Goal: Task Accomplishment & Management: Manage account settings

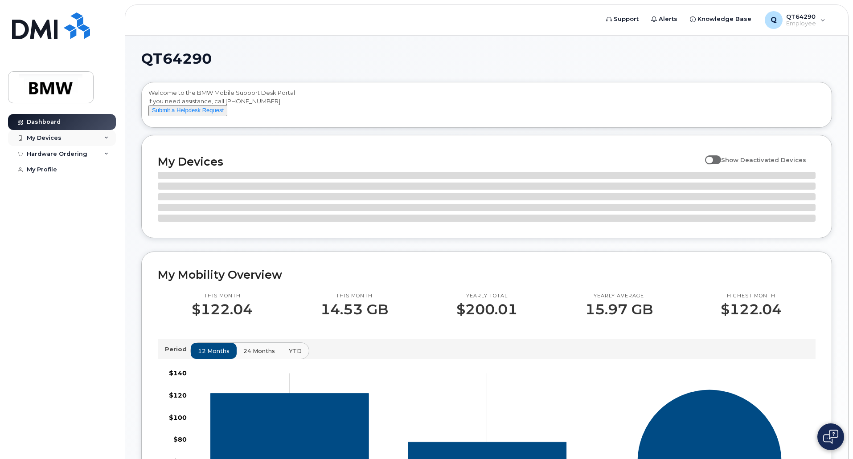
click at [51, 142] on div "My Devices" at bounding box center [62, 138] width 108 height 16
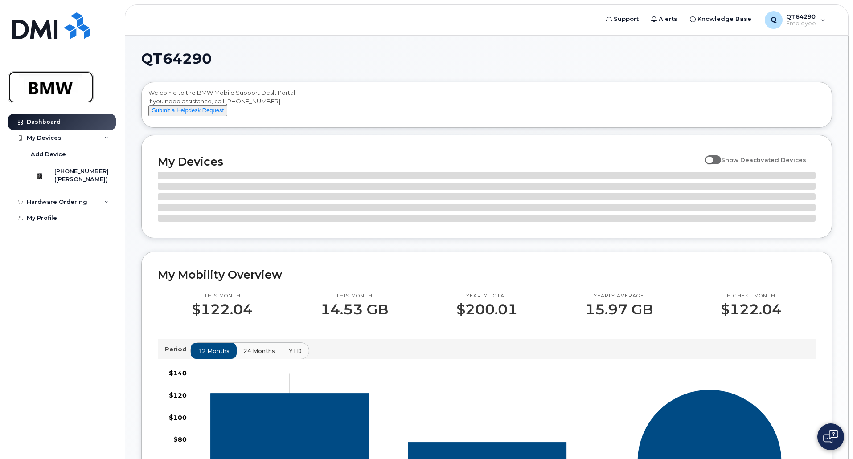
click at [62, 75] on img at bounding box center [50, 87] width 69 height 26
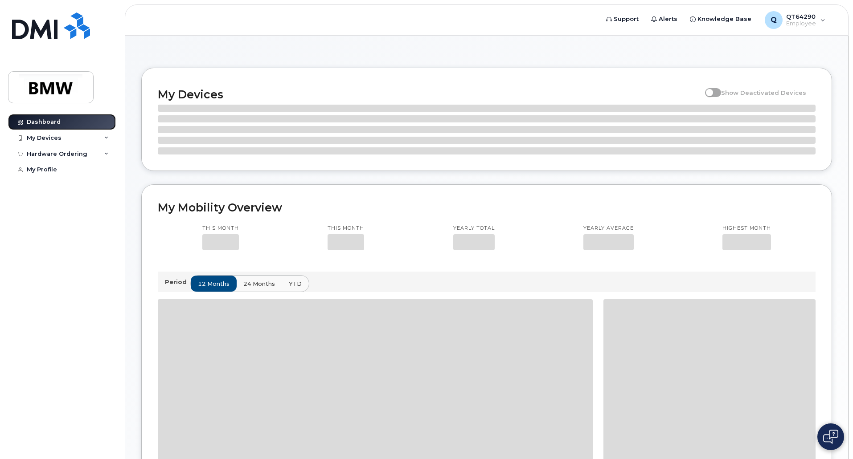
click at [60, 120] on link "Dashboard" at bounding box center [62, 122] width 108 height 16
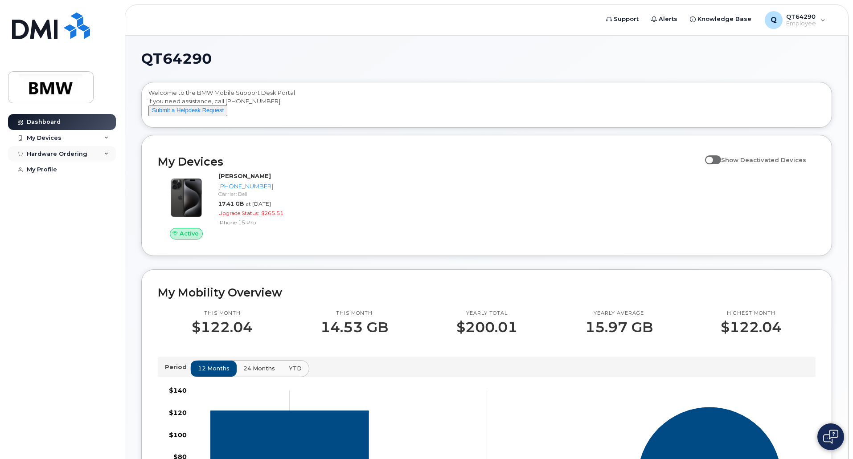
click at [109, 153] on div "Hardware Ordering" at bounding box center [62, 154] width 108 height 16
click at [38, 204] on div "My Profile" at bounding box center [42, 203] width 30 height 7
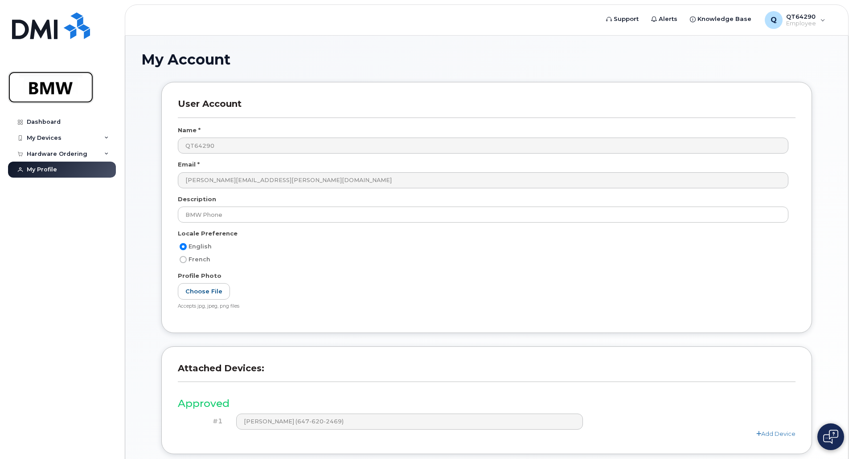
click at [45, 92] on img at bounding box center [50, 87] width 69 height 26
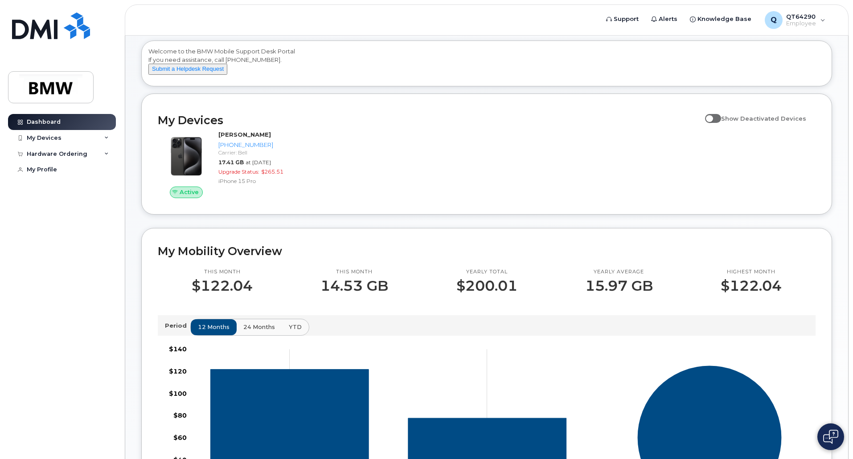
scroll to position [78, 0]
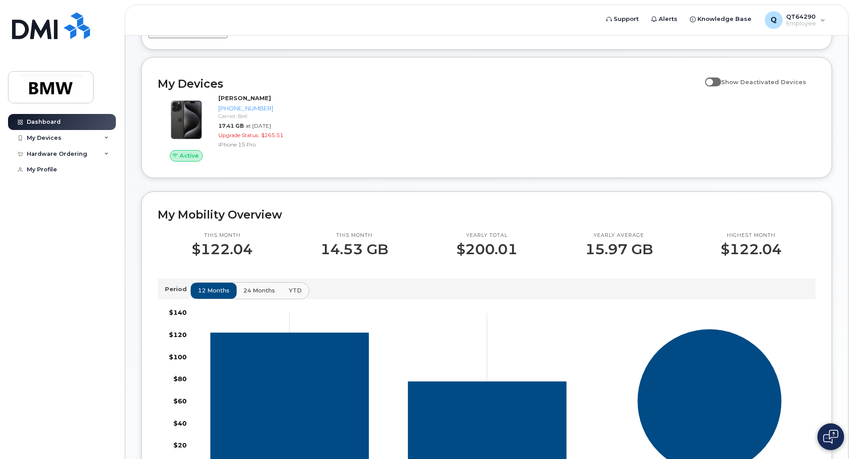
click at [721, 86] on span at bounding box center [713, 82] width 16 height 9
click at [712, 81] on input "Show Deactivated Devices" at bounding box center [708, 77] width 7 height 7
click at [720, 86] on span at bounding box center [713, 82] width 16 height 9
click at [712, 81] on input "Show Deactivated Devices" at bounding box center [708, 77] width 7 height 7
checkbox input "false"
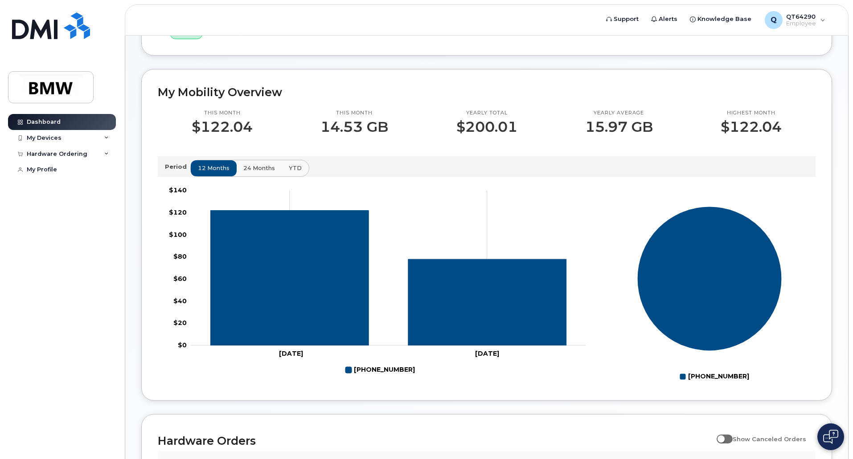
scroll to position [185, 0]
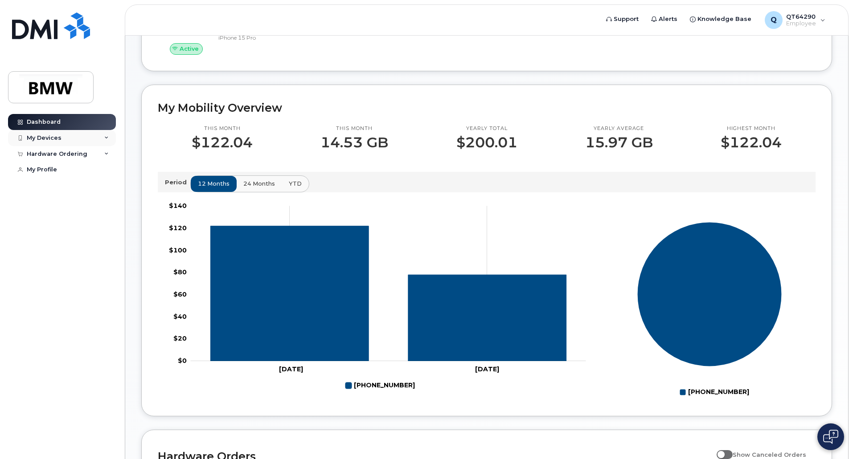
click at [98, 144] on div "My Devices" at bounding box center [62, 138] width 108 height 16
click at [53, 221] on link "My Profile" at bounding box center [62, 218] width 108 height 16
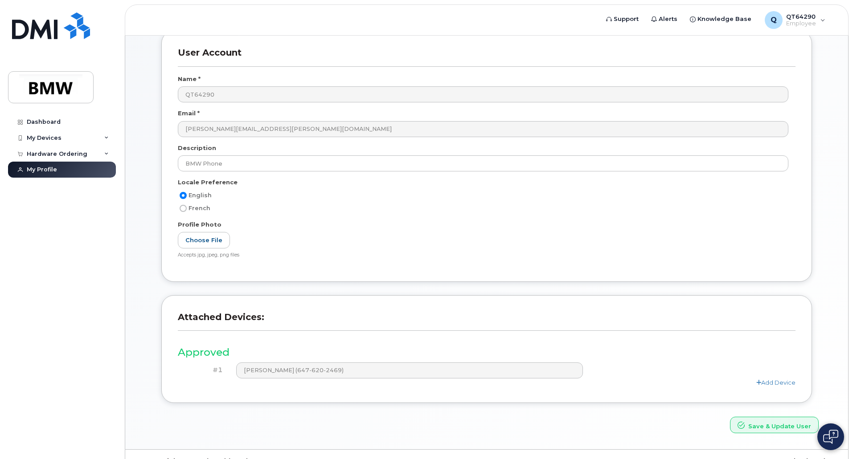
scroll to position [70, 0]
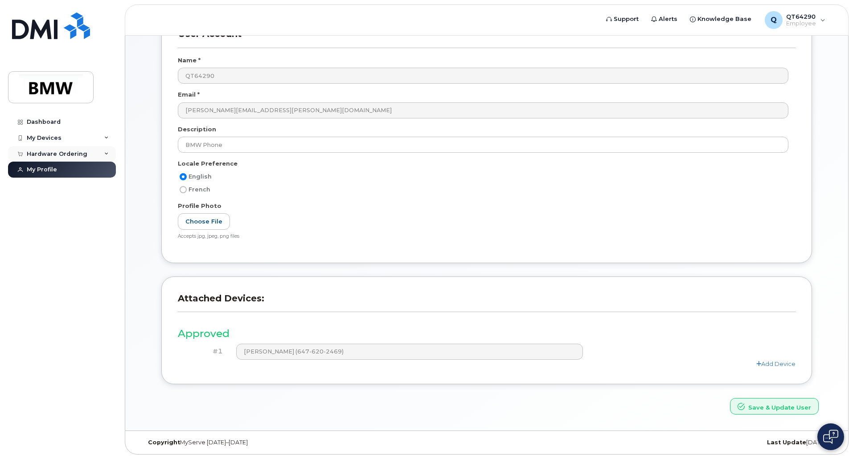
click at [63, 152] on div "Hardware Ordering" at bounding box center [57, 154] width 61 height 7
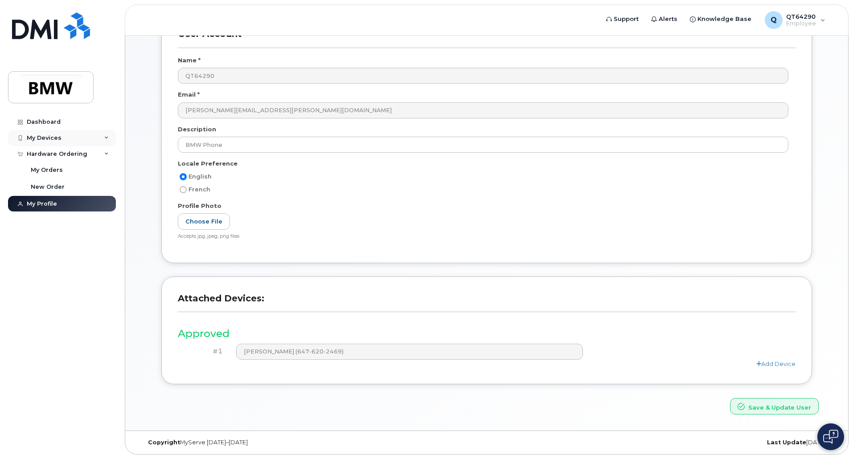
click at [52, 141] on div "My Devices" at bounding box center [44, 138] width 35 height 7
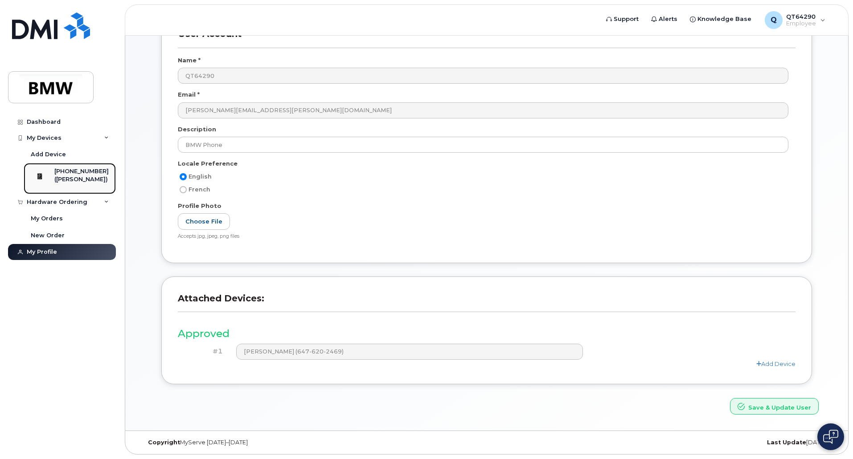
click at [69, 180] on div "([PERSON_NAME])" at bounding box center [81, 180] width 54 height 8
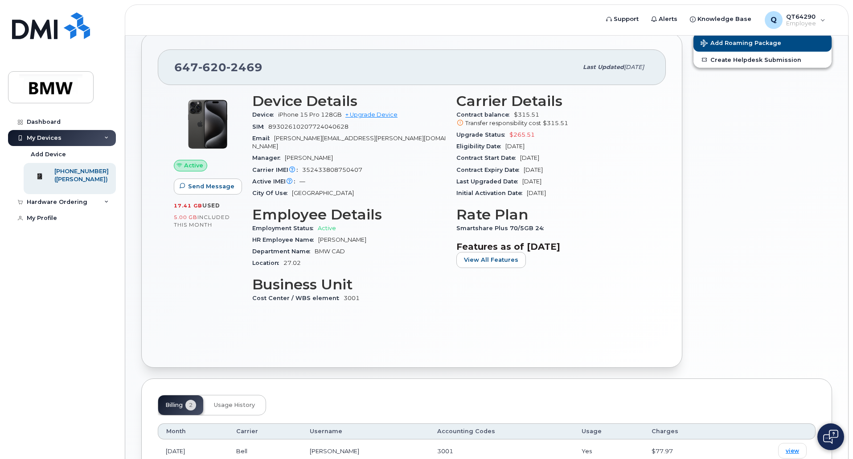
scroll to position [120, 0]
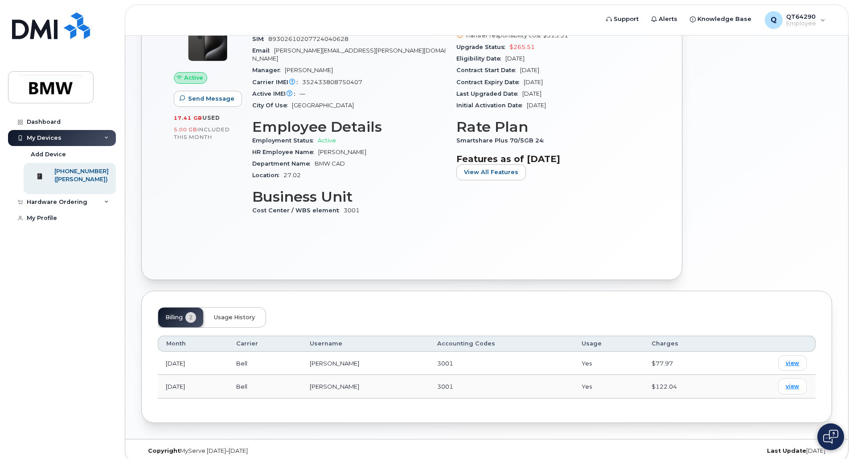
click at [233, 314] on span "Usage History" at bounding box center [234, 317] width 41 height 7
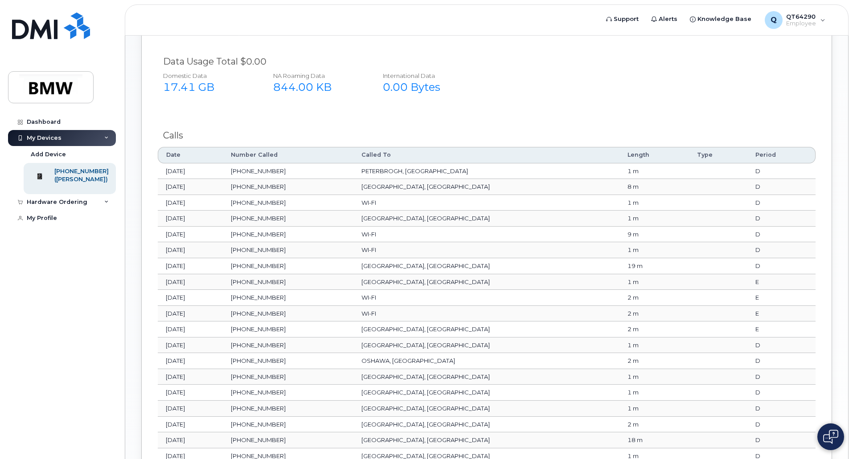
scroll to position [472, 0]
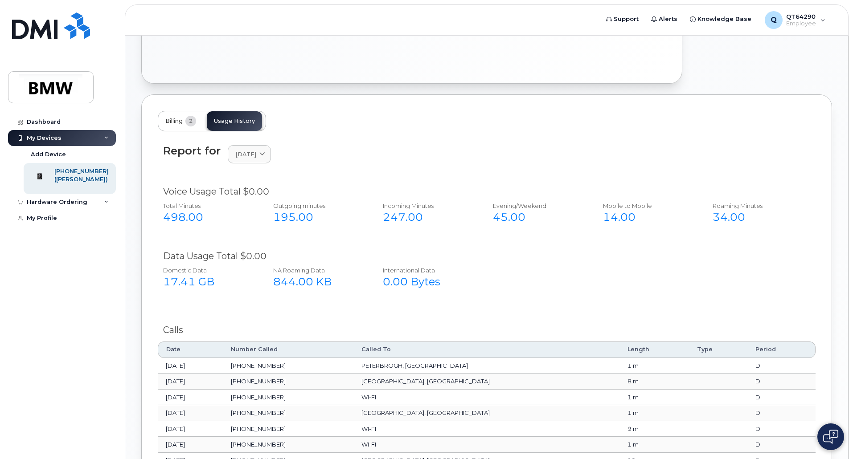
click at [173, 118] on span "Billing" at bounding box center [173, 121] width 17 height 7
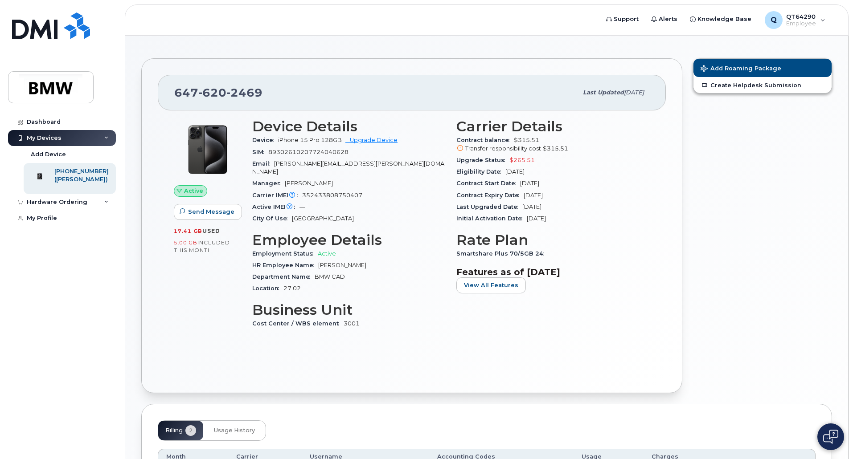
scroll to position [0, 0]
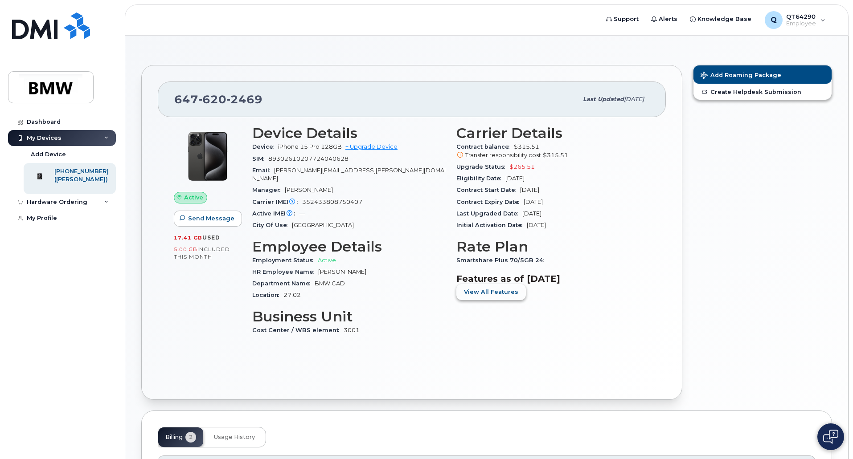
click at [496, 299] on button "View All Features" at bounding box center [490, 292] width 69 height 16
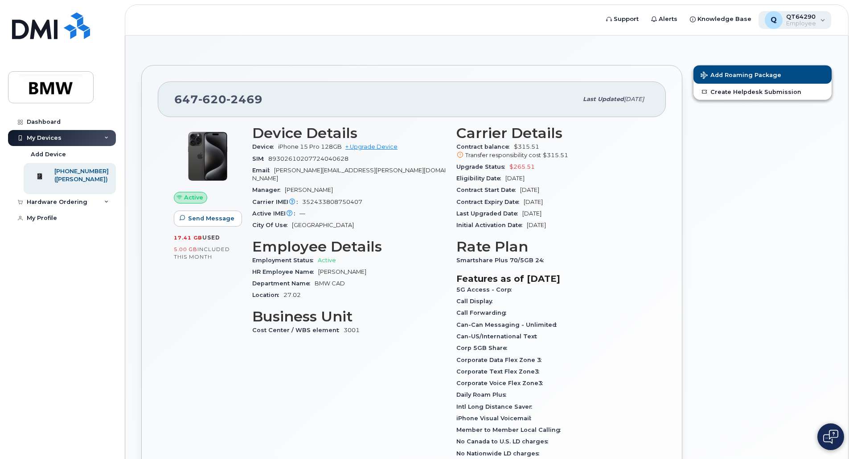
click at [817, 22] on div "Q QT64290 Employee" at bounding box center [794, 20] width 73 height 18
